Goal: Task Accomplishment & Management: Manage account settings

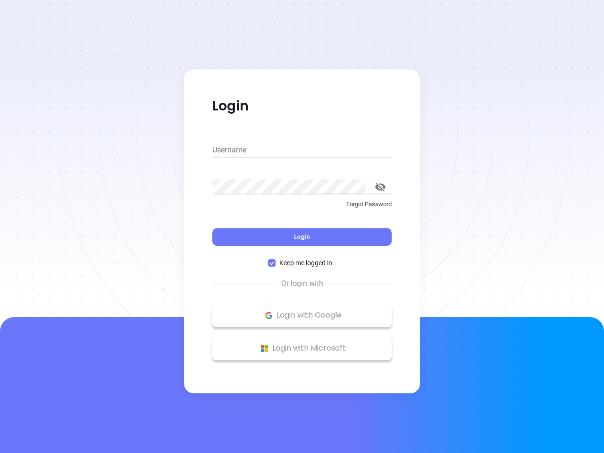
click at [302, 227] on div "Login" at bounding box center [301, 231] width 179 height 29
click at [302, 150] on input "Username" at bounding box center [301, 150] width 179 height 15
click at [380, 187] on icon "toggle password visibility" at bounding box center [380, 187] width 10 height 9
click at [302, 237] on span "Login" at bounding box center [302, 237] width 16 height 8
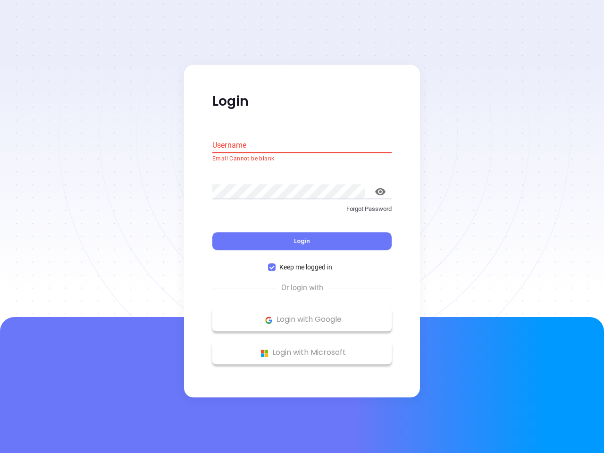
click at [302, 263] on span "Keep me logged in" at bounding box center [306, 267] width 60 height 10
click at [276, 264] on input "Keep me logged in" at bounding box center [272, 268] width 8 height 8
checkbox input "false"
click at [302, 315] on p "Login with Google" at bounding box center [302, 320] width 170 height 14
click at [302, 348] on p "Login with Microsoft" at bounding box center [302, 353] width 170 height 14
